Goal: Task Accomplishment & Management: Manage account settings

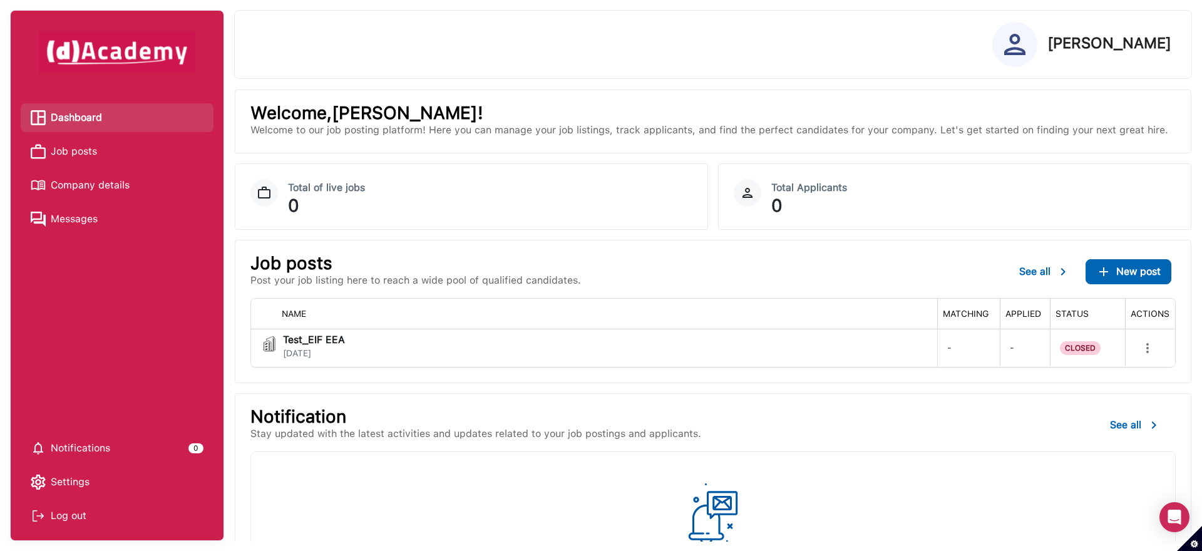
click at [74, 518] on div "Log out" at bounding box center [117, 515] width 173 height 19
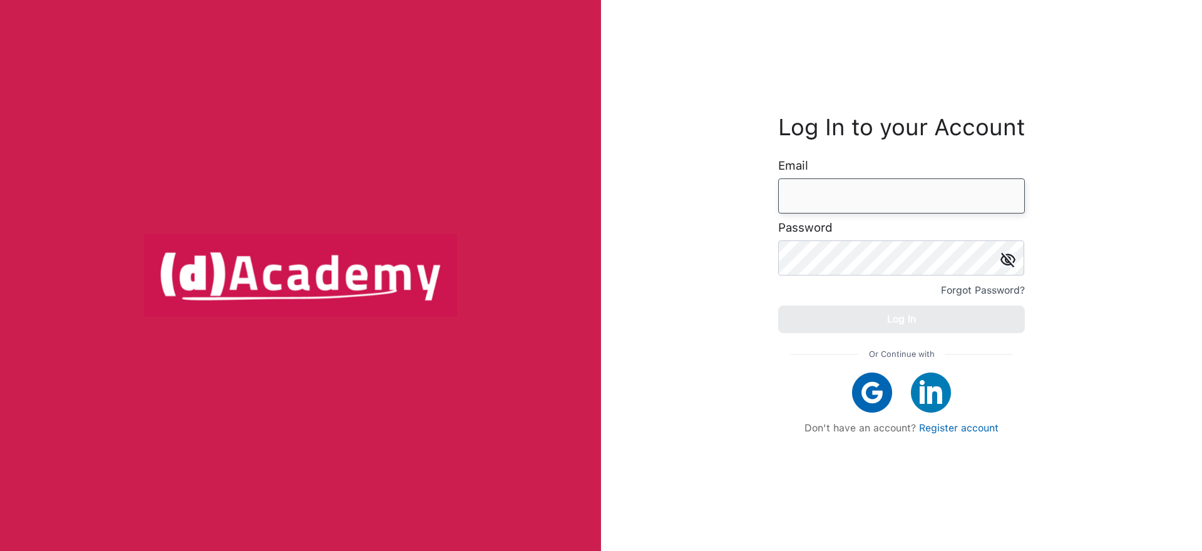
type input "**********"
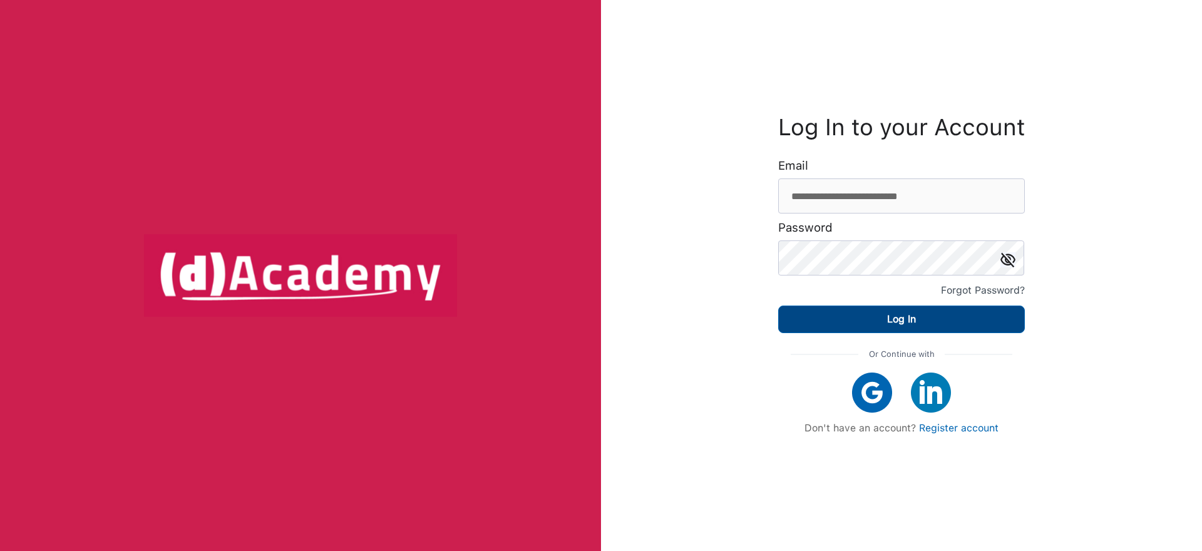
click at [909, 308] on button "Log In" at bounding box center [901, 319] width 247 height 28
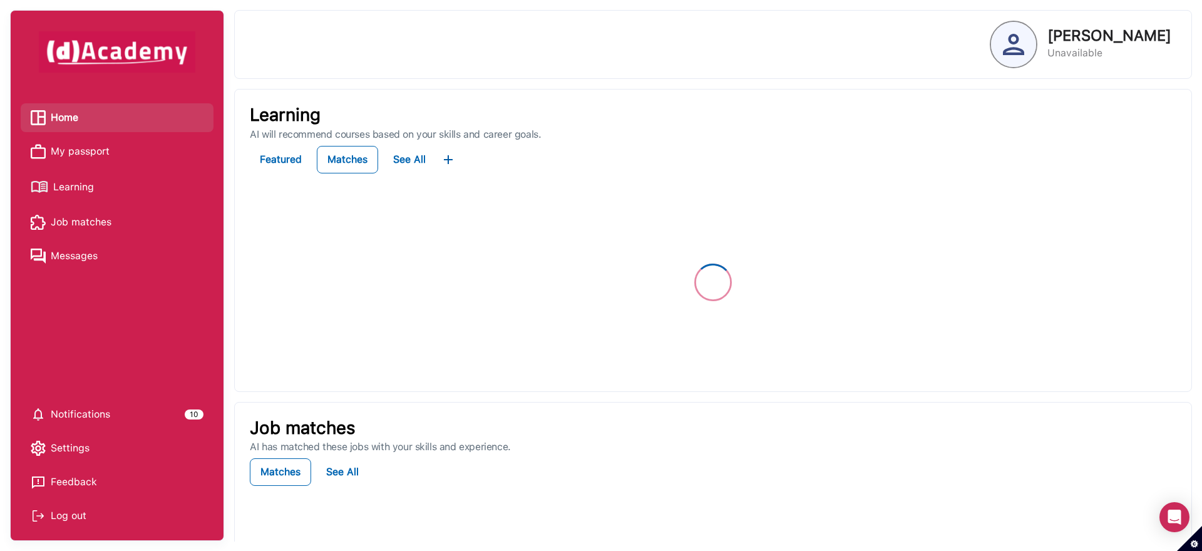
click at [81, 150] on span "My passport" at bounding box center [80, 151] width 59 height 19
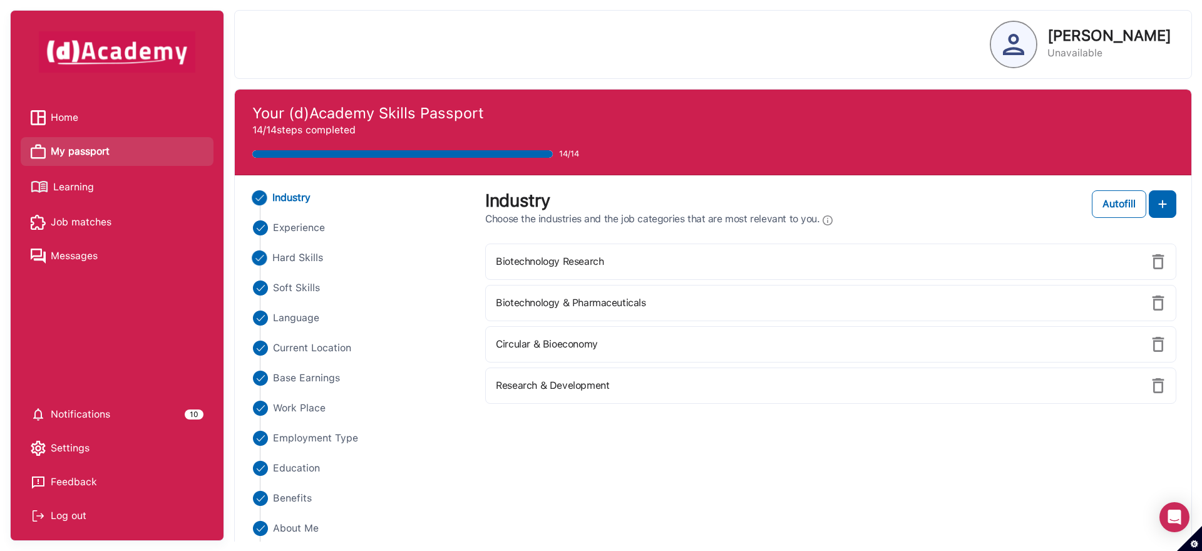
click at [287, 264] on span "Hard Skills" at bounding box center [297, 257] width 51 height 15
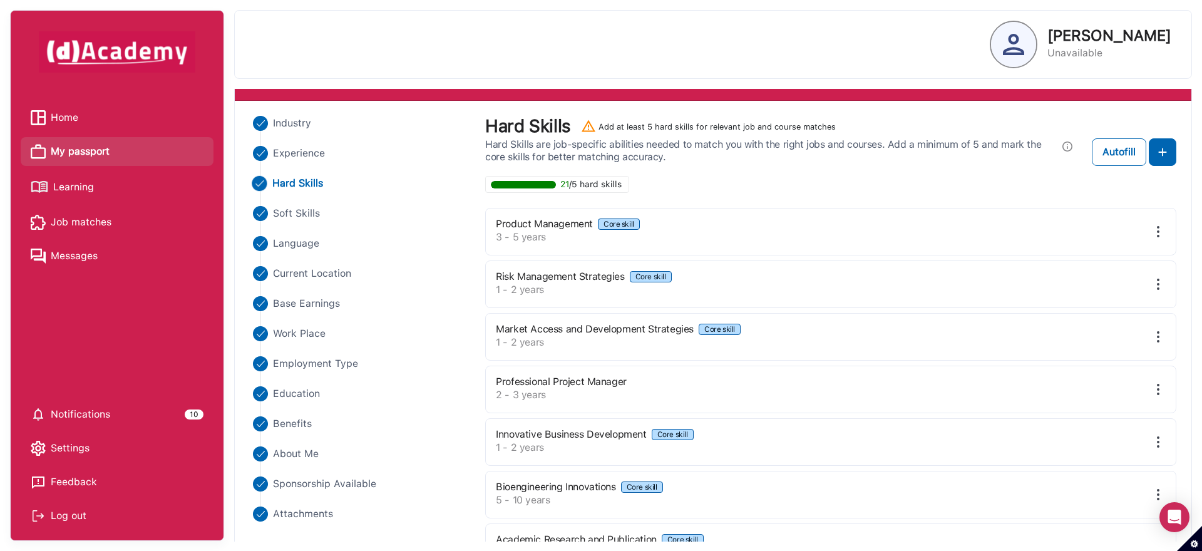
scroll to position [66, 0]
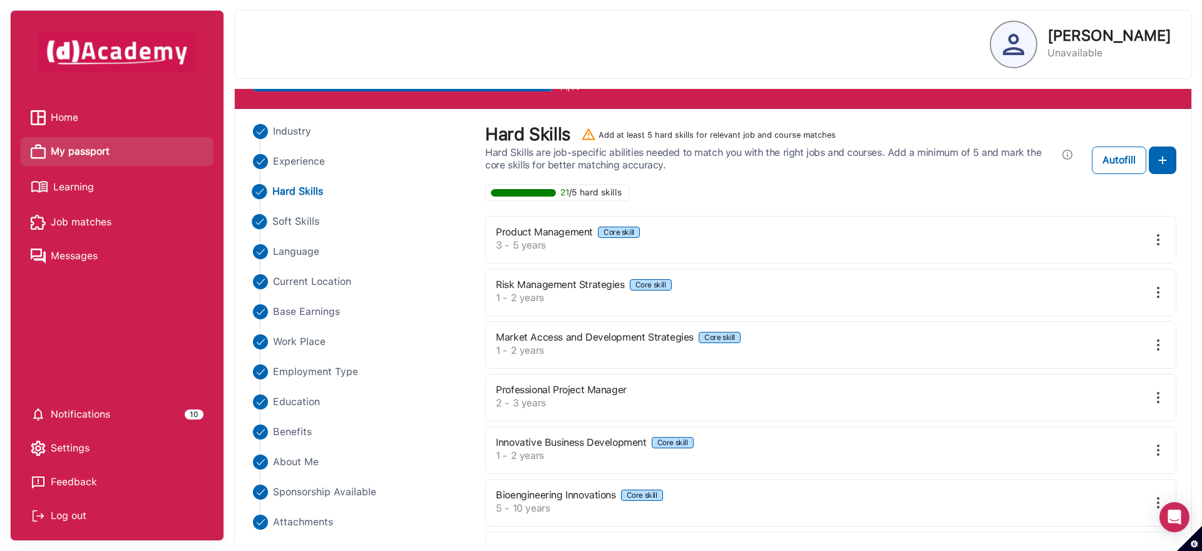
click at [282, 216] on span "Soft Skills" at bounding box center [296, 221] width 48 height 15
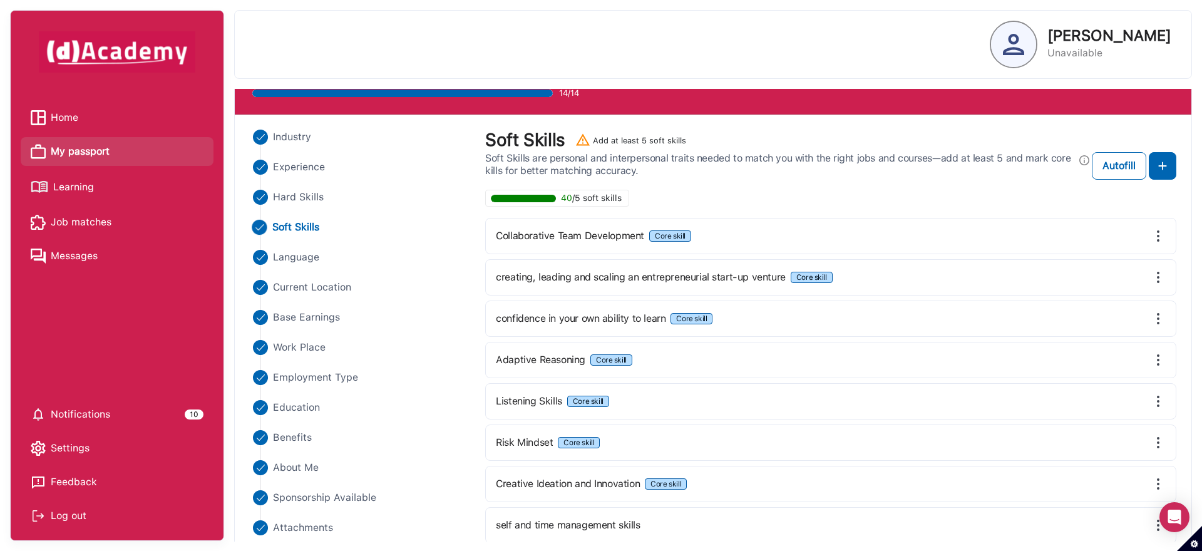
scroll to position [110, 0]
